Goal: Task Accomplishment & Management: Use online tool/utility

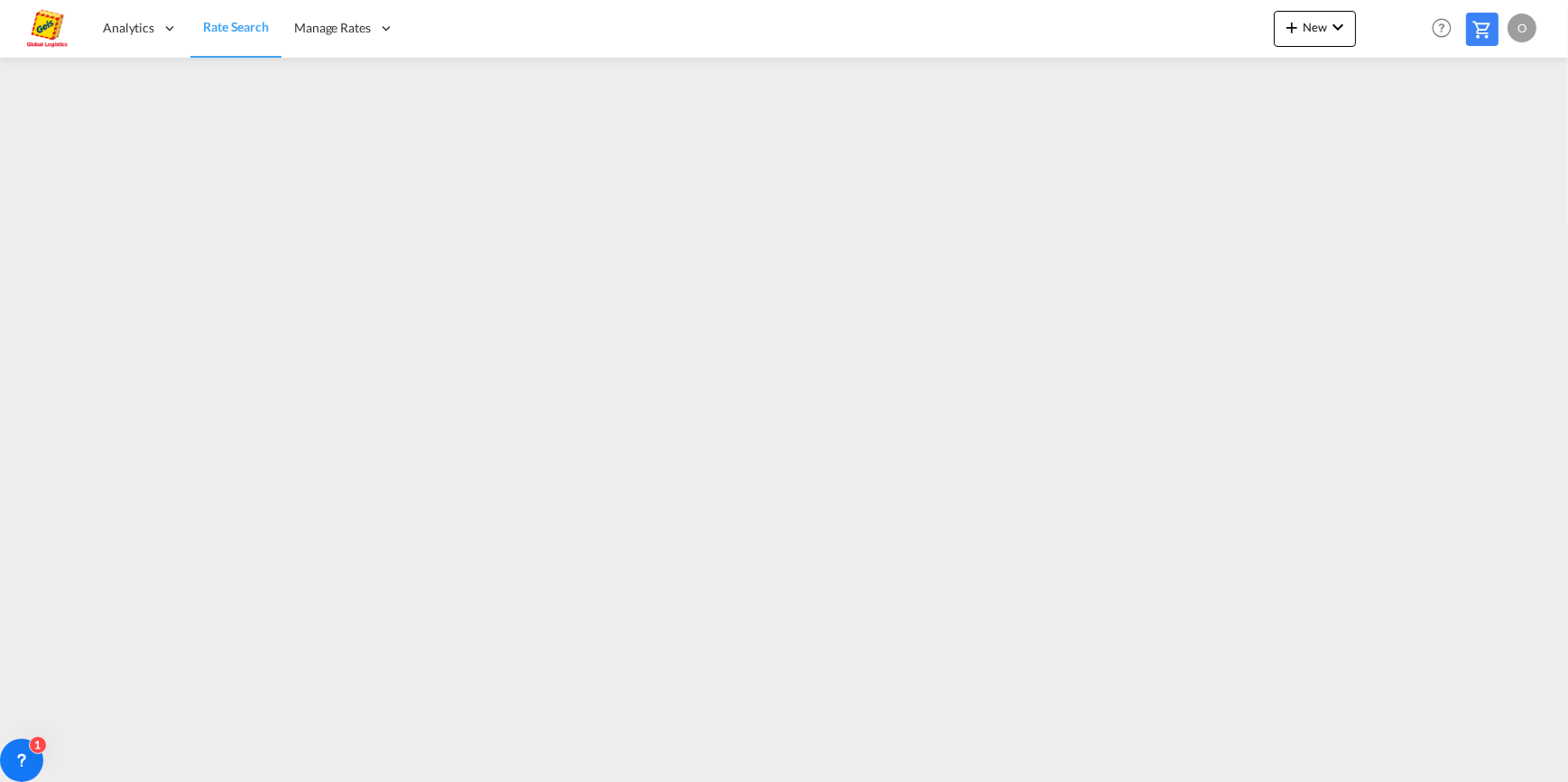
click at [1443, 31] on md-icon "Help" at bounding box center [1441, 28] width 31 height 31
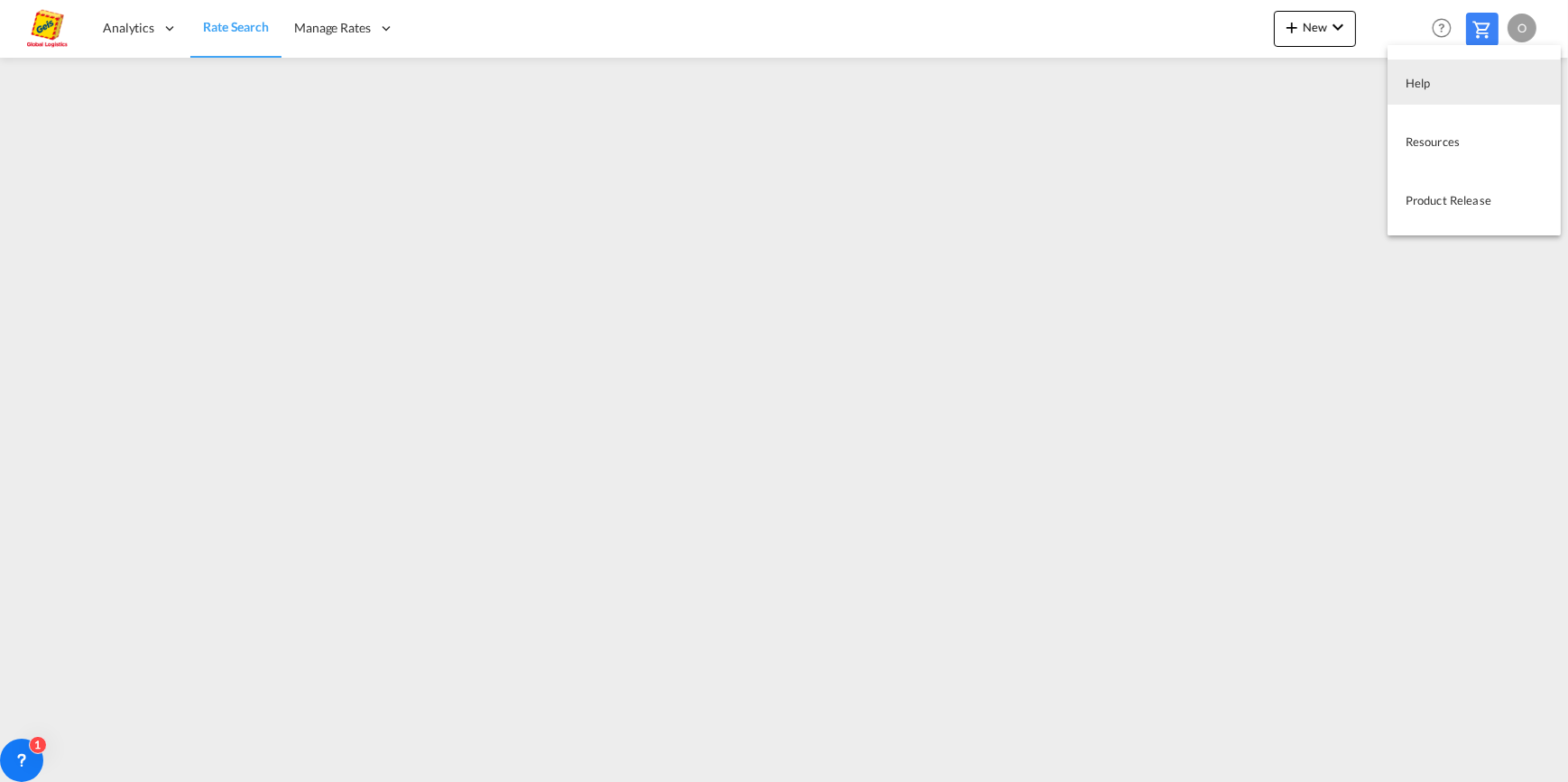
click at [1524, 27] on md-backdrop at bounding box center [784, 391] width 1568 height 782
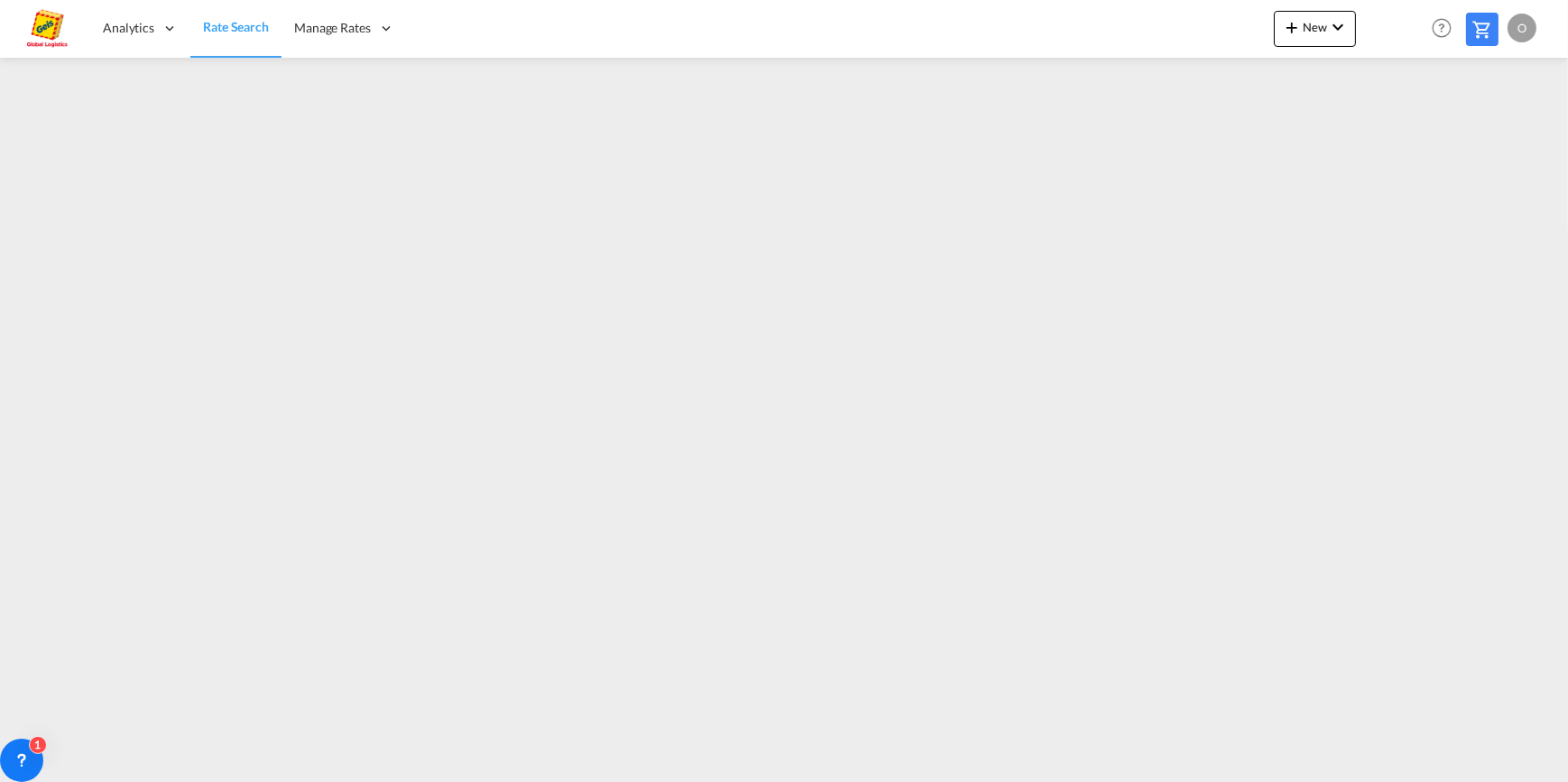
click at [1521, 28] on div "O" at bounding box center [1522, 28] width 29 height 29
click at [137, 27] on md-backdrop at bounding box center [784, 391] width 1568 height 782
click at [41, 22] on img at bounding box center [46, 28] width 41 height 41
click at [250, 33] on span "Rate Search" at bounding box center [235, 27] width 66 height 16
